Goal: Information Seeking & Learning: Learn about a topic

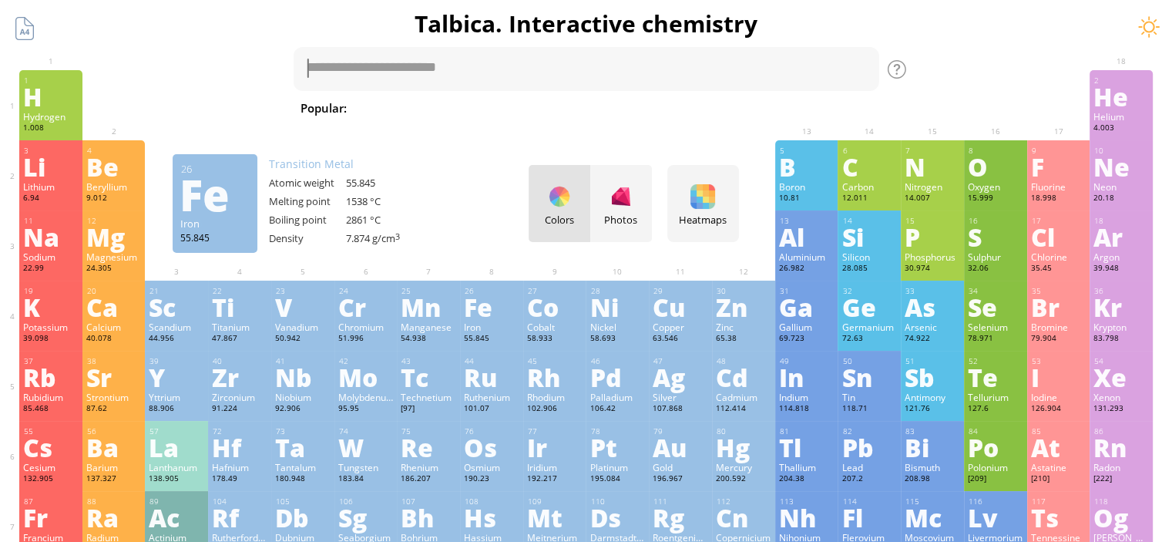
click at [480, 301] on div "Fe" at bounding box center [491, 306] width 55 height 25
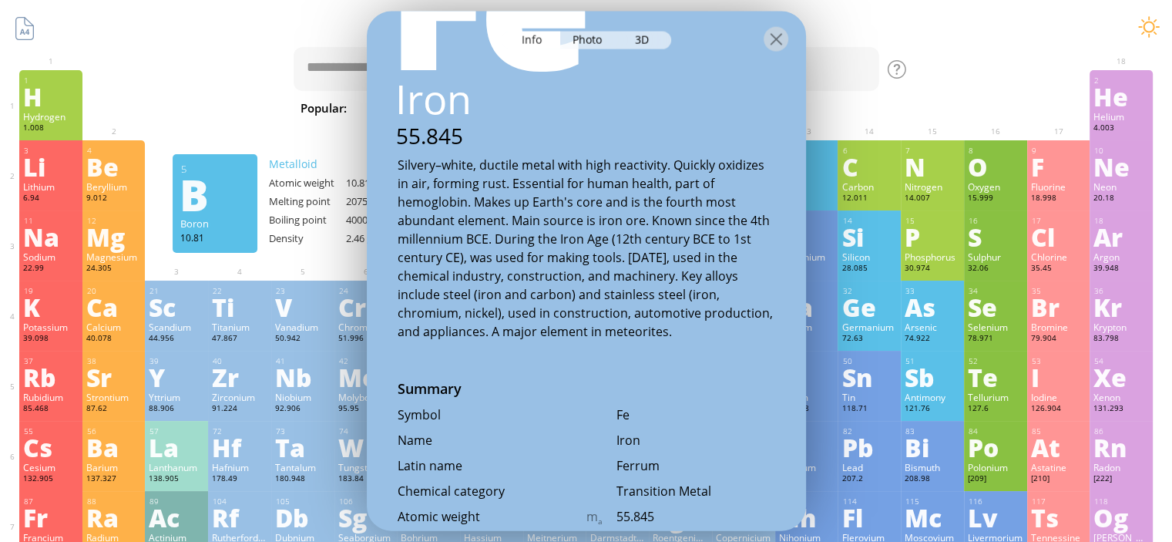
scroll to position [308, 0]
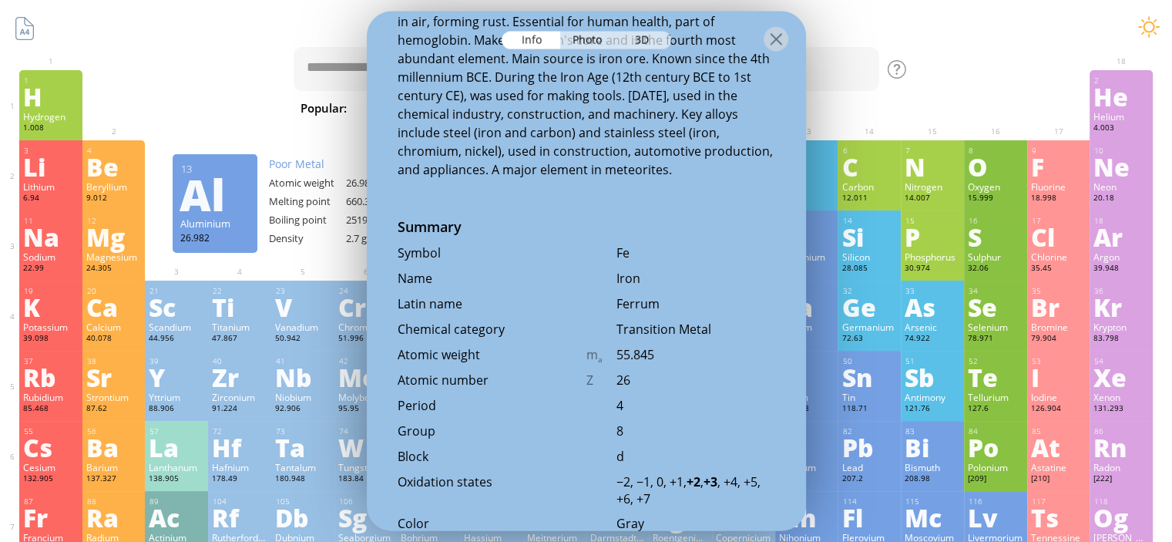
drag, startPoint x: 607, startPoint y: 303, endPoint x: 672, endPoint y: 314, distance: 65.7
click at [672, 314] on div "Latin name Ferrum" at bounding box center [586, 307] width 439 height 25
click at [676, 297] on div "Ferrum" at bounding box center [695, 303] width 159 height 17
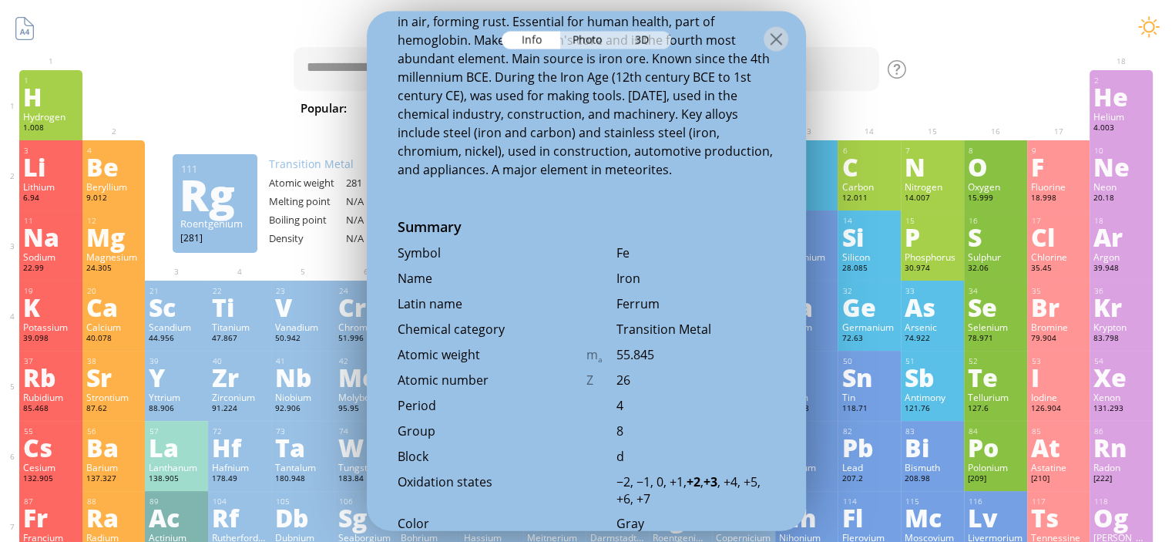
scroll to position [0, 0]
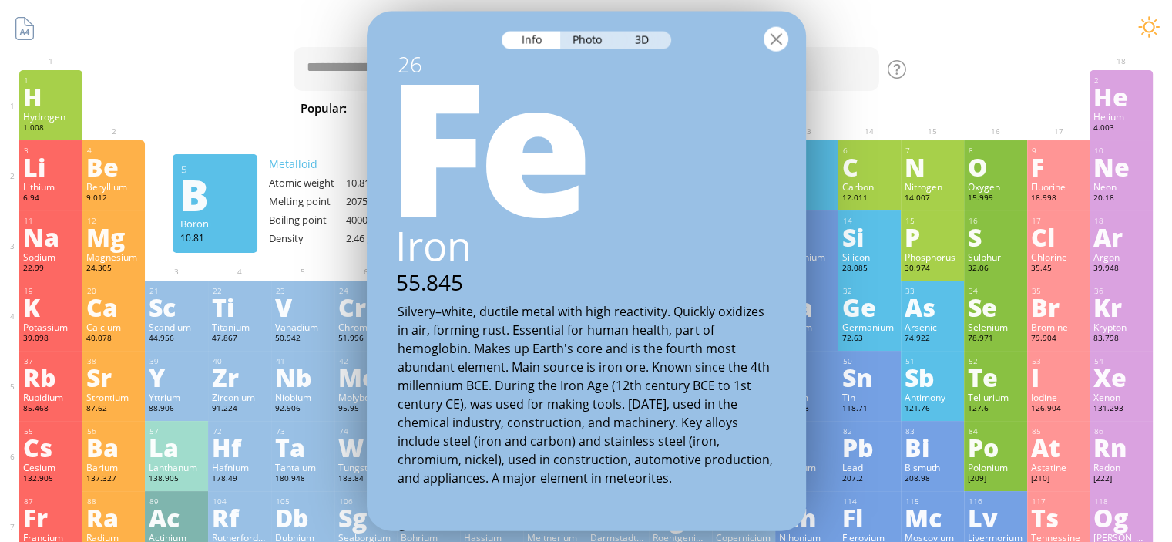
click at [776, 49] on div at bounding box center [775, 38] width 25 height 25
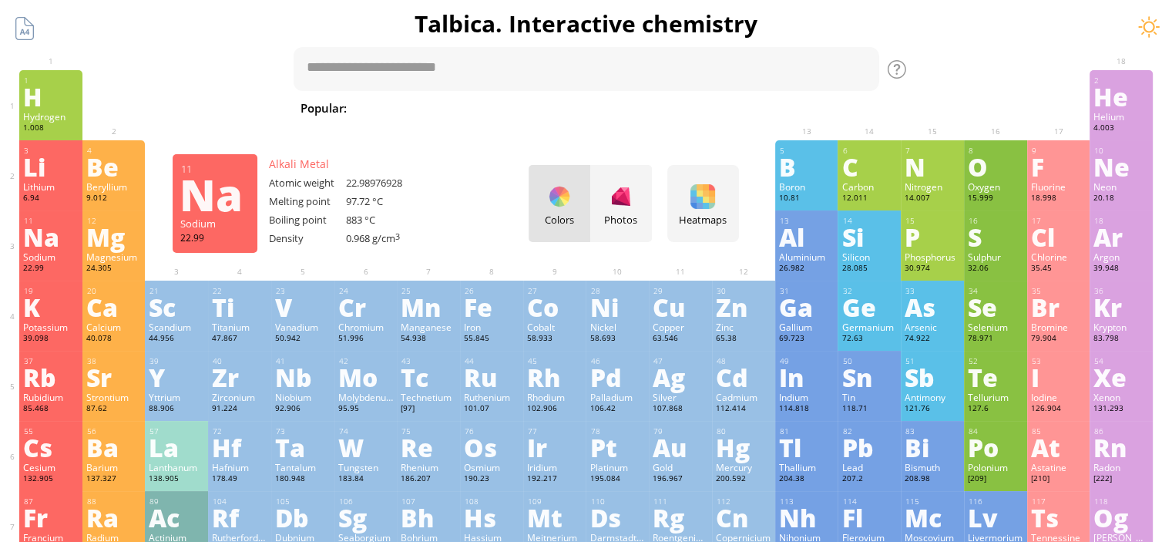
click at [39, 237] on div "Na" at bounding box center [50, 236] width 55 height 25
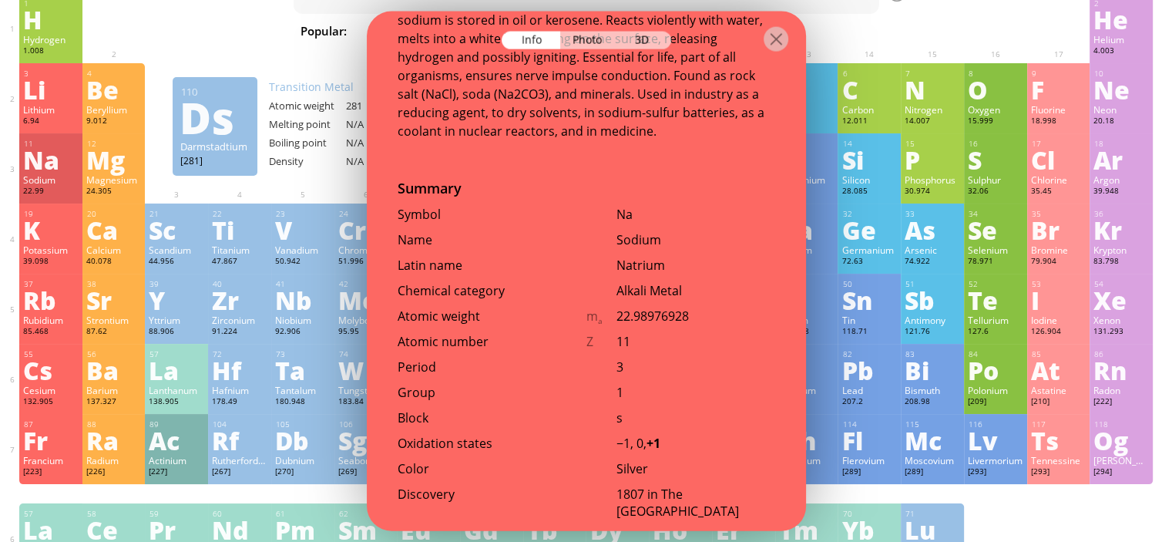
scroll to position [462, 0]
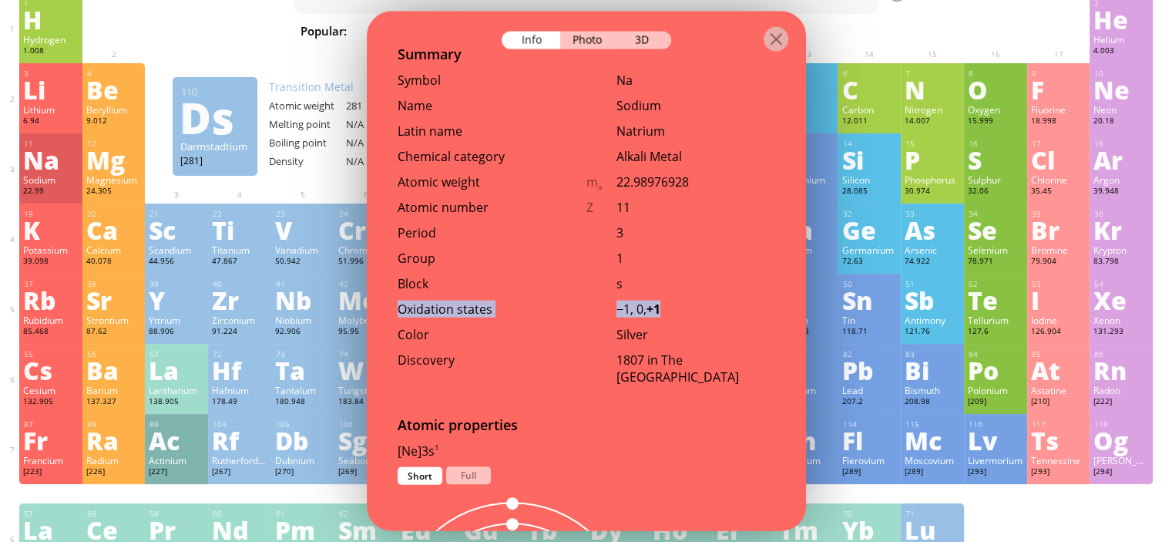
drag, startPoint x: 590, startPoint y: 313, endPoint x: 665, endPoint y: 323, distance: 75.4
click at [680, 310] on div "Oxidation states −1, 0, +1" at bounding box center [586, 312] width 439 height 25
click at [665, 323] on div "Oxidation states −1, 0, +1" at bounding box center [586, 312] width 439 height 25
click at [650, 314] on div "−1, 0, +1" at bounding box center [695, 308] width 159 height 17
click at [659, 323] on div "Oxidation states −1, 0, +1" at bounding box center [586, 312] width 439 height 25
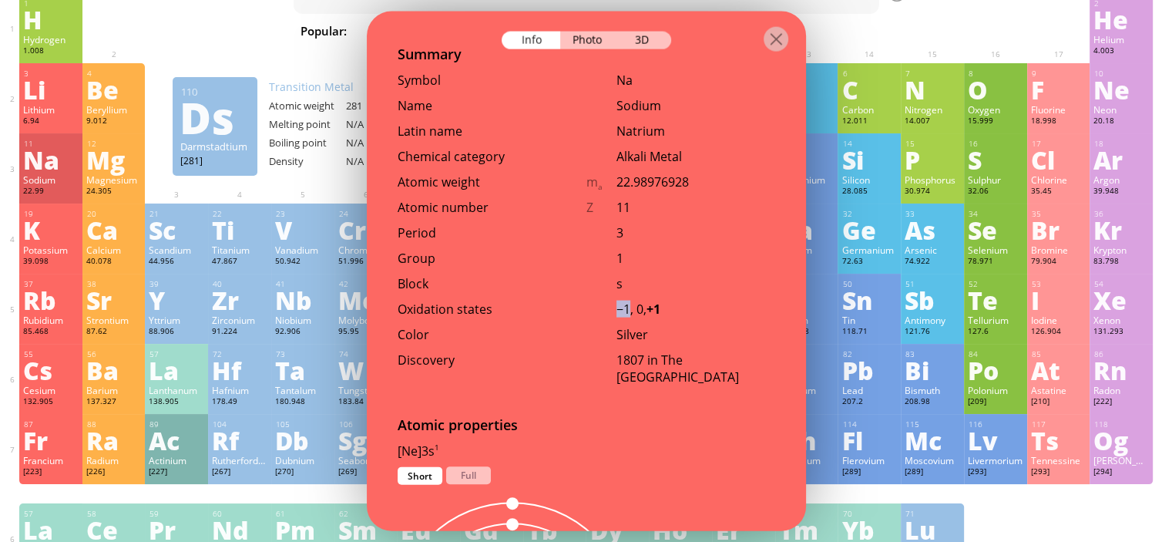
drag, startPoint x: 617, startPoint y: 309, endPoint x: 629, endPoint y: 310, distance: 12.4
click at [629, 310] on div "−1, 0, +1" at bounding box center [695, 308] width 159 height 17
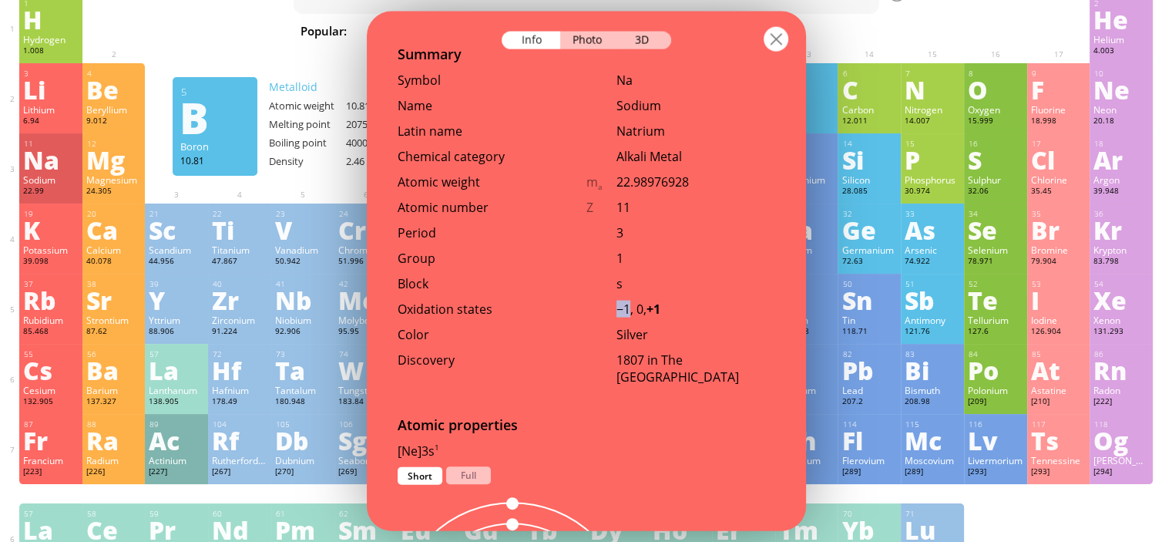
click at [780, 43] on div at bounding box center [775, 38] width 25 height 25
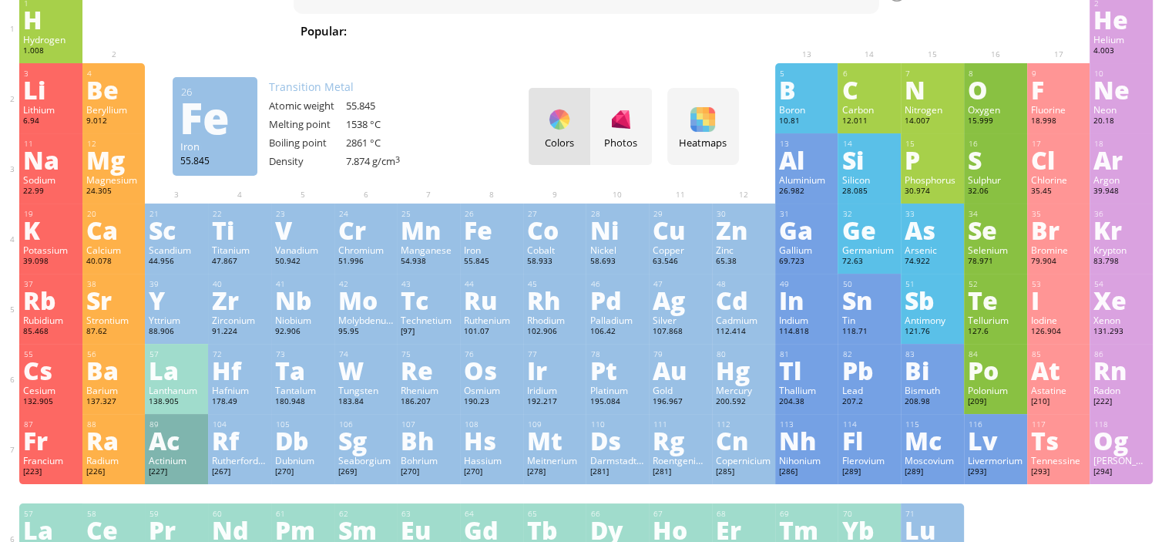
click at [499, 237] on div "Fe" at bounding box center [491, 229] width 55 height 25
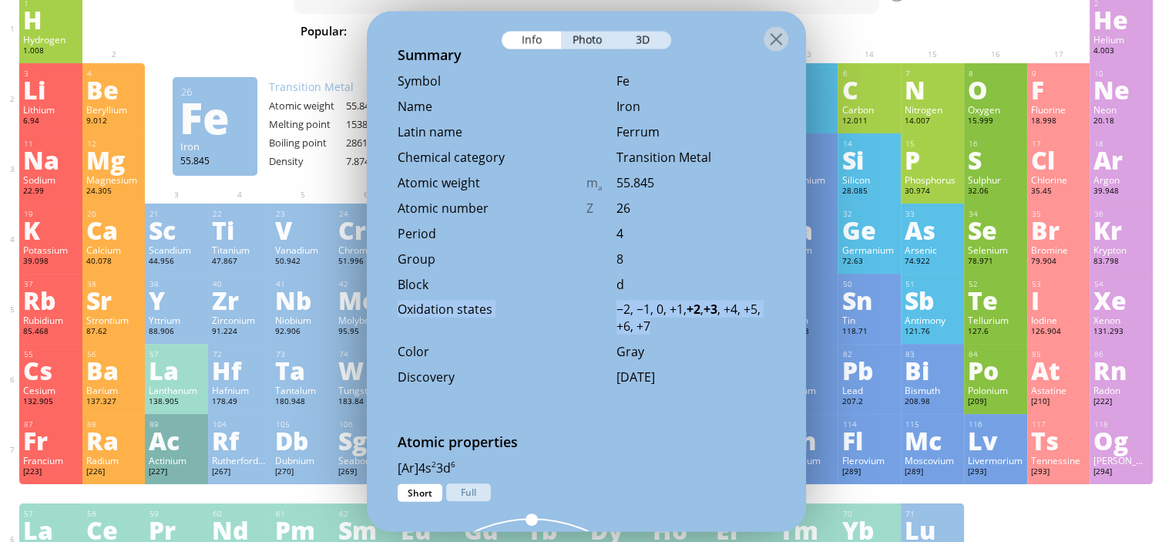
click at [678, 320] on div "Oxidation states −2, −1, 0, +1, +2 , +3 , +4, +5, +6, +7" at bounding box center [586, 312] width 439 height 25
click at [701, 374] on div "[DATE]" at bounding box center [695, 375] width 159 height 17
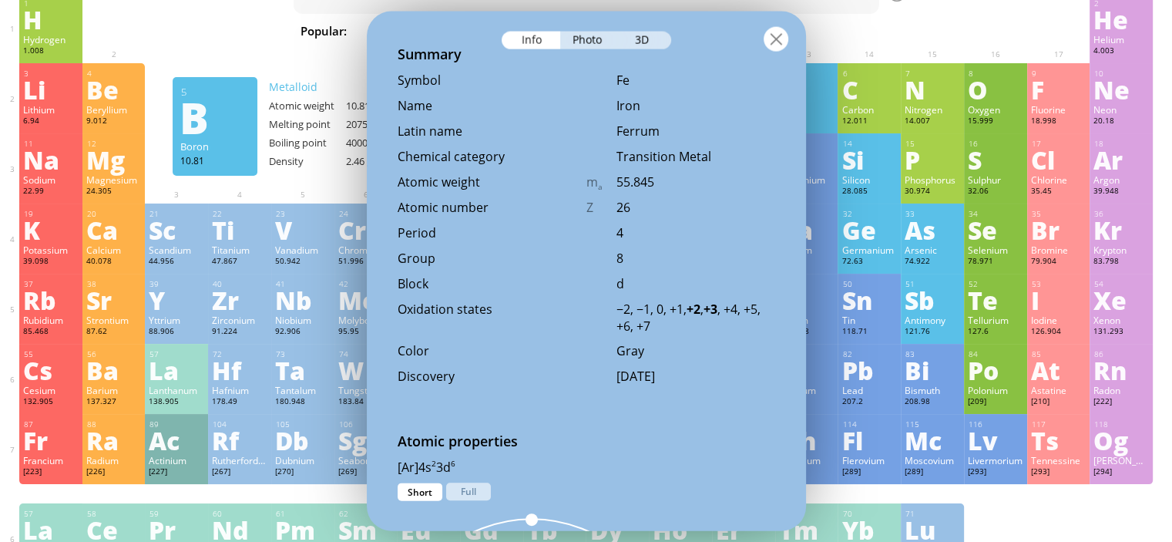
click at [777, 41] on div at bounding box center [775, 38] width 25 height 25
